Goal: Transaction & Acquisition: Subscribe to service/newsletter

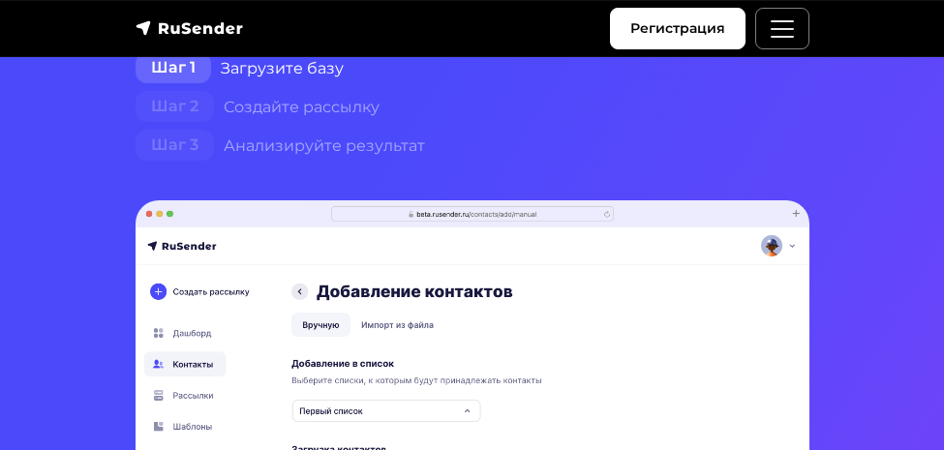
scroll to position [372, 0]
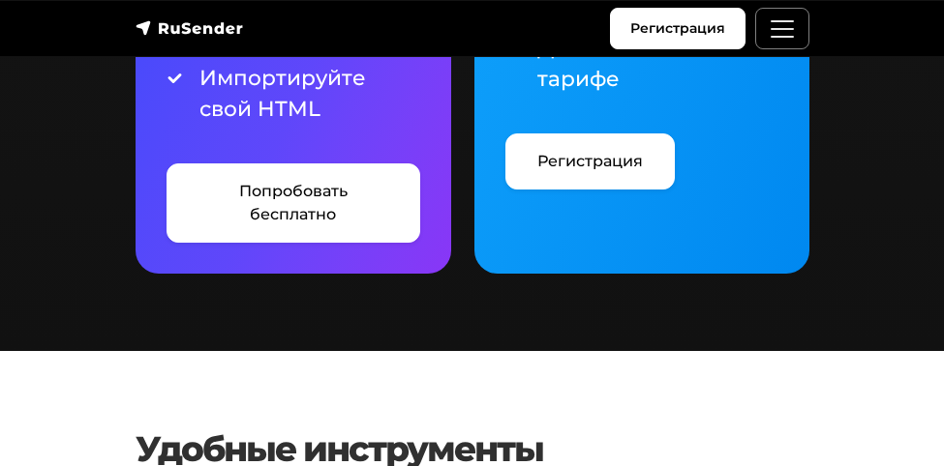
scroll to position [2787, 0]
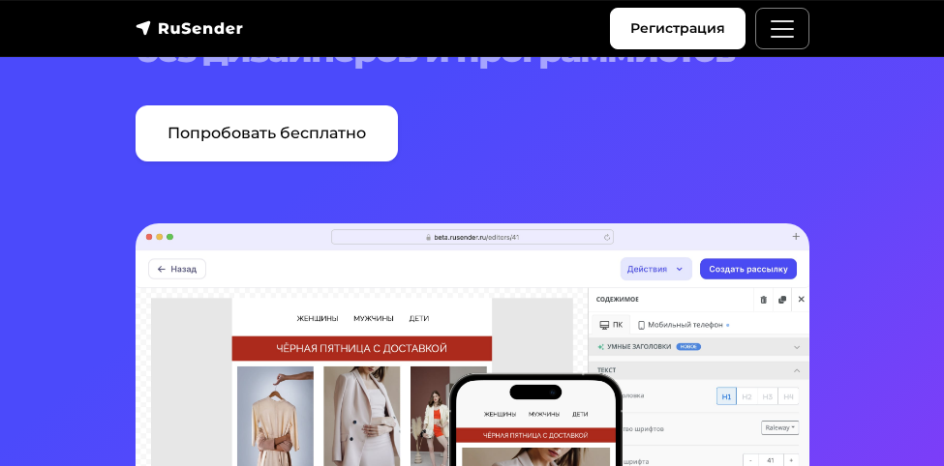
scroll to position [186, 0]
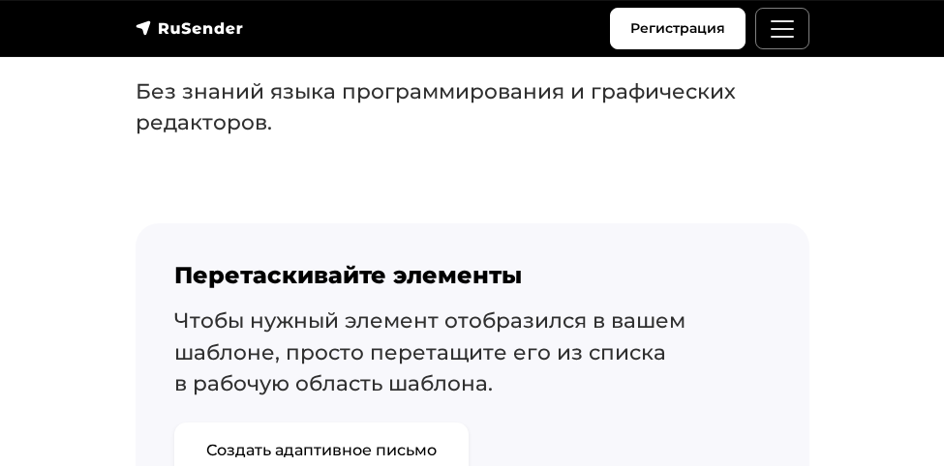
scroll to position [929, 0]
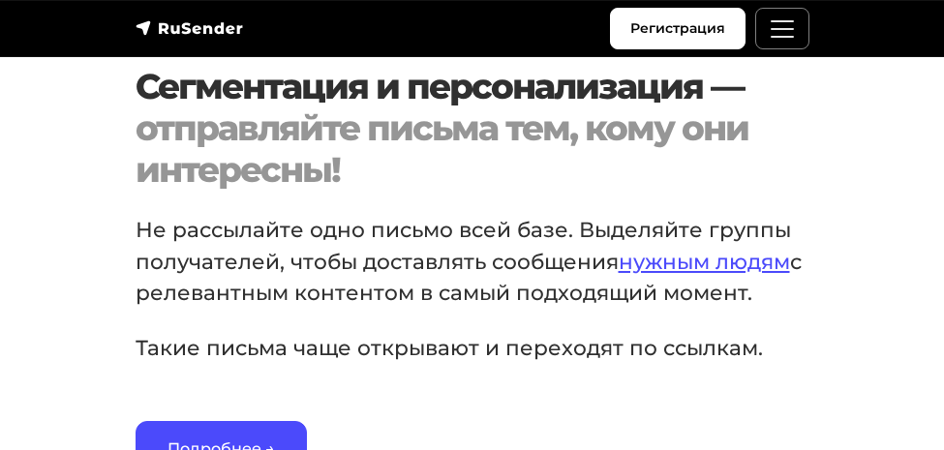
scroll to position [2230, 0]
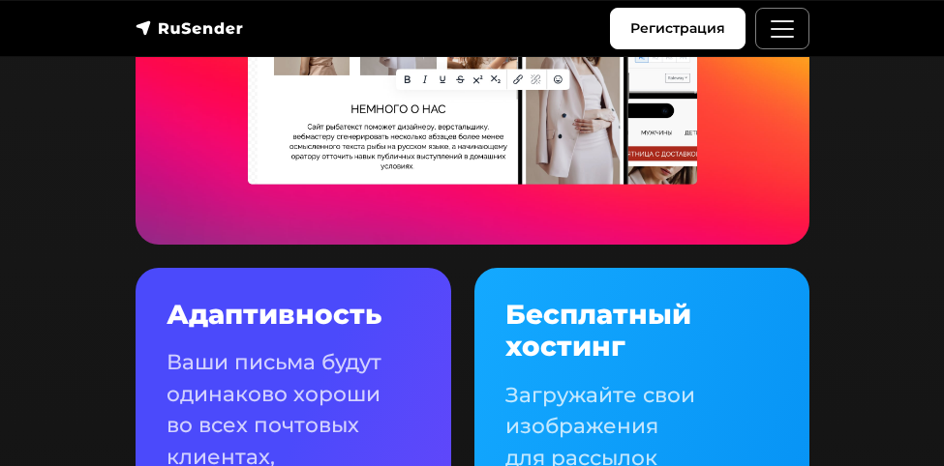
scroll to position [2044, 0]
